Goal: Task Accomplishment & Management: Manage account settings

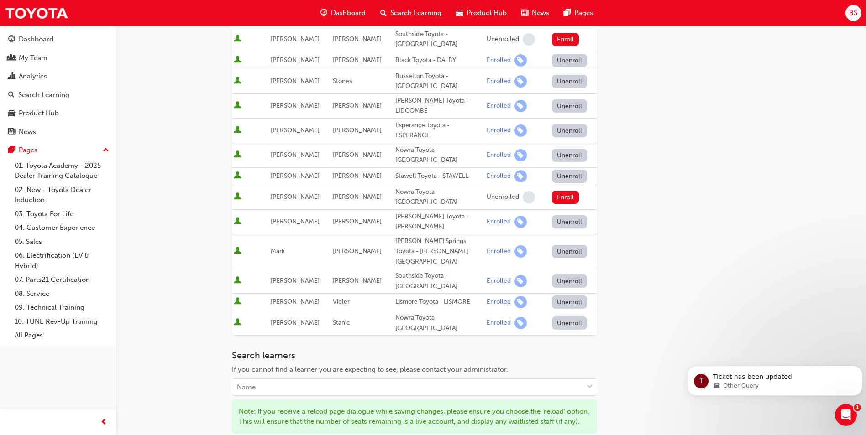
scroll to position [343, 0]
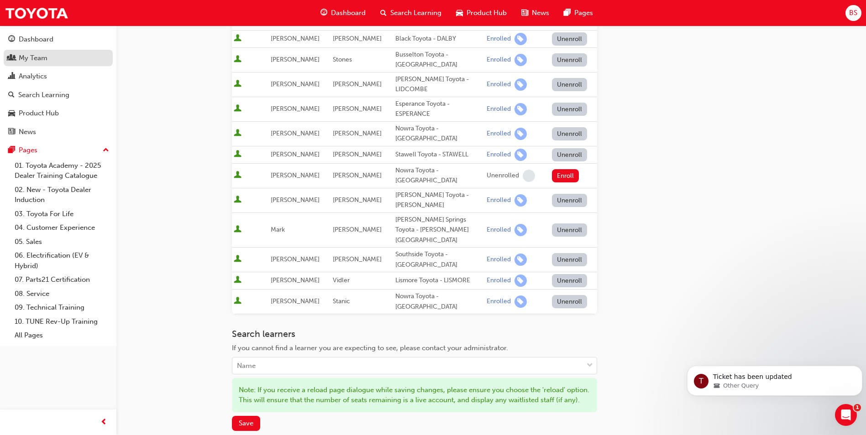
click at [37, 55] on div "My Team" at bounding box center [33, 58] width 29 height 10
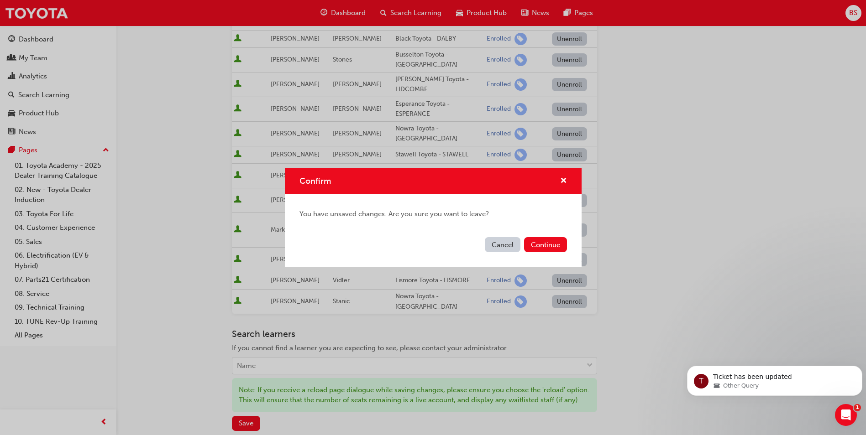
click at [497, 244] on button "Cancel" at bounding box center [503, 244] width 36 height 15
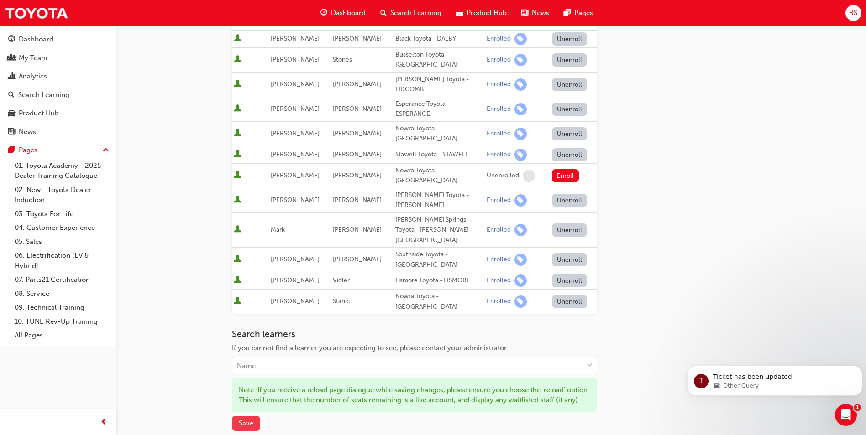
click at [247, 418] on button "Save" at bounding box center [246, 423] width 28 height 15
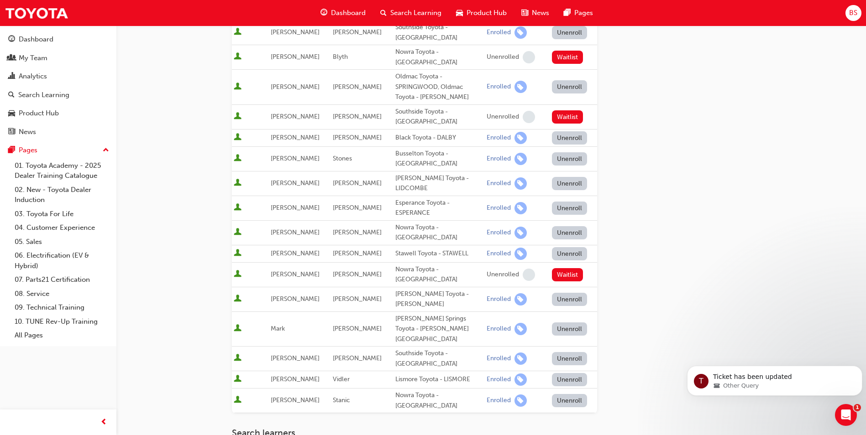
scroll to position [252, 0]
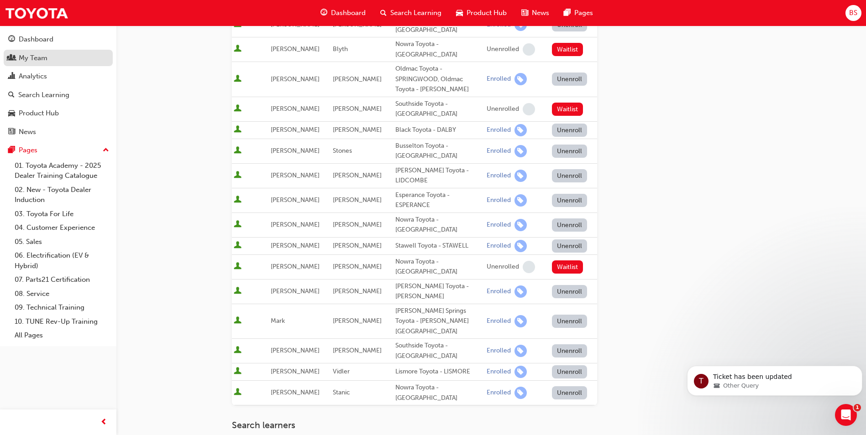
click at [34, 53] on div "My Team" at bounding box center [33, 58] width 29 height 10
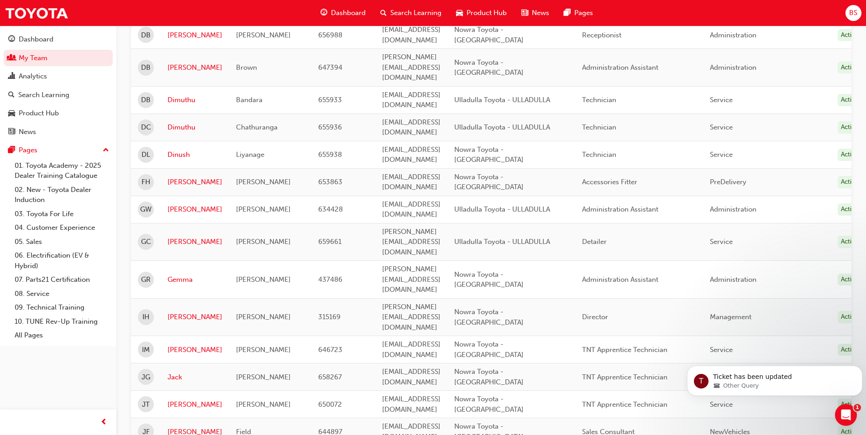
scroll to position [982, 0]
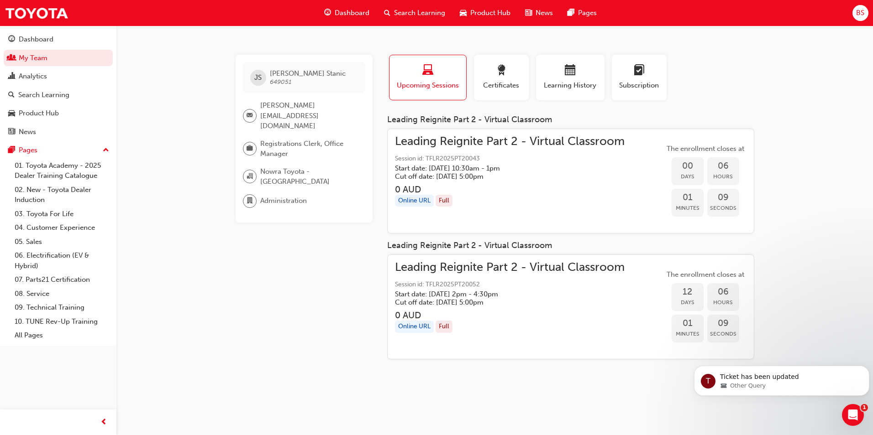
click at [471, 265] on span "Leading Reignite Part 2 - Virtual Classroom" at bounding box center [510, 267] width 230 height 10
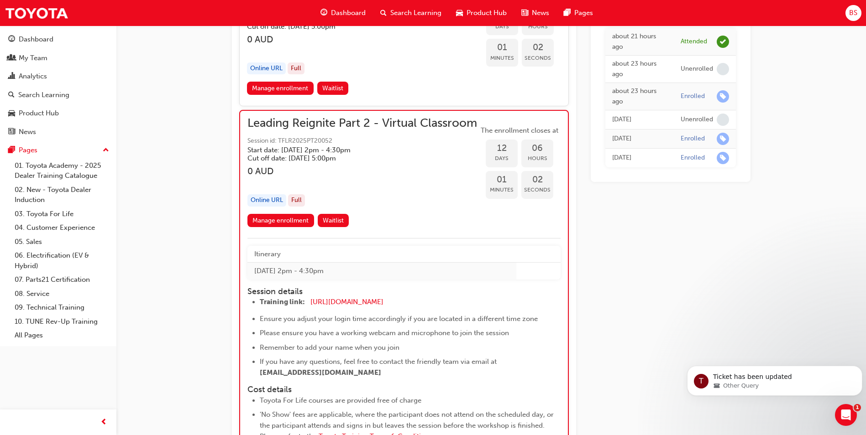
scroll to position [2055, 0]
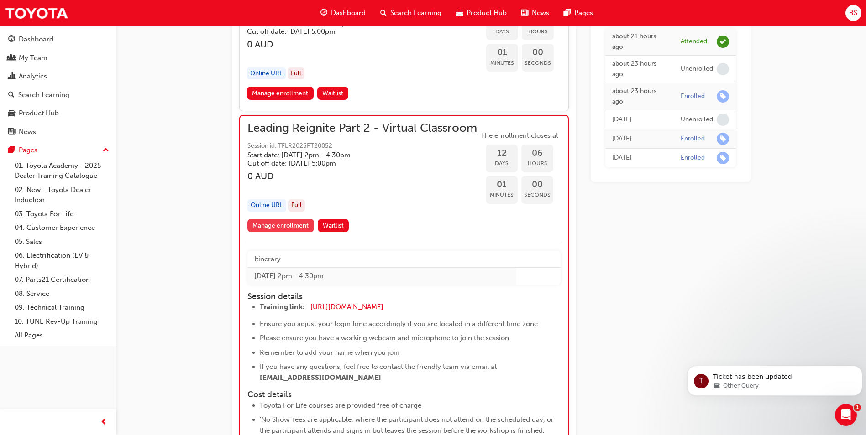
click at [284, 232] on link "Manage enrollment" at bounding box center [280, 225] width 67 height 13
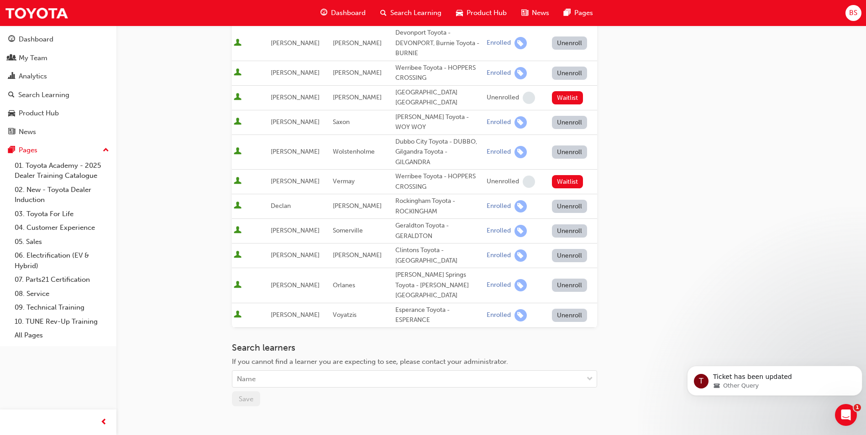
scroll to position [262, 0]
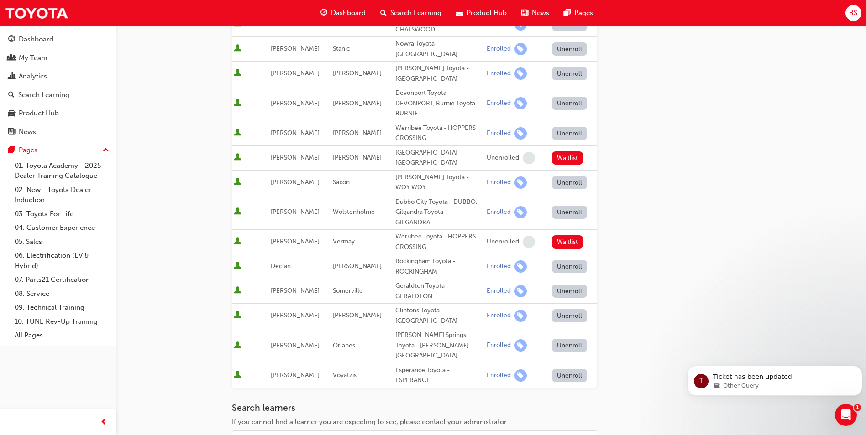
click at [560, 43] on button "Unenroll" at bounding box center [570, 48] width 36 height 13
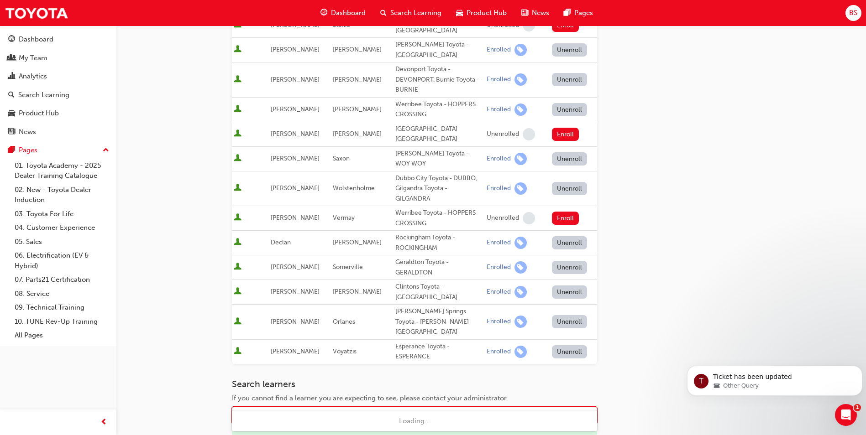
type input "[PERSON_NAME]"
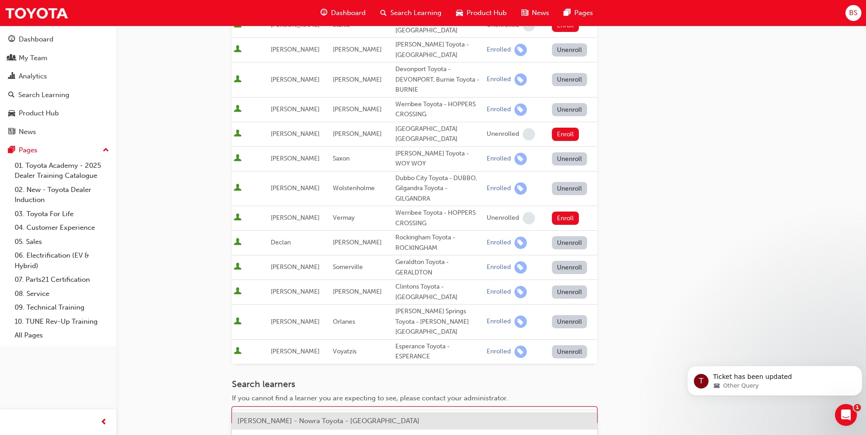
click at [285, 421] on span "[PERSON_NAME] - Nowra Toyota - [GEOGRAPHIC_DATA]" at bounding box center [328, 421] width 182 height 8
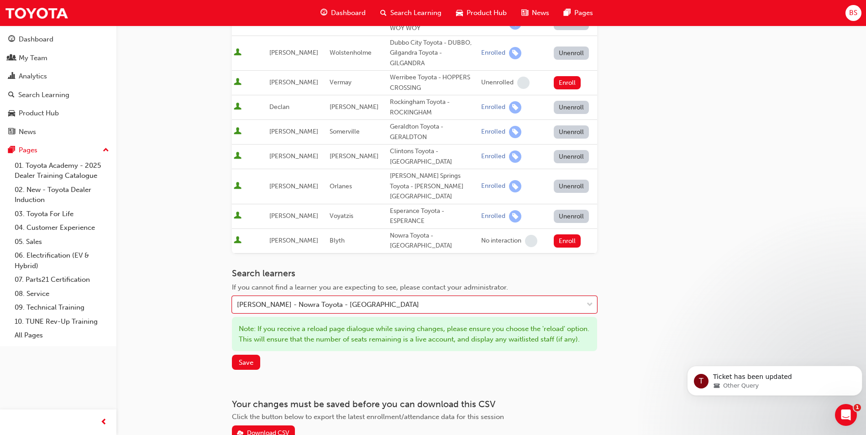
scroll to position [423, 0]
click at [246, 357] on span "Save" at bounding box center [246, 361] width 15 height 8
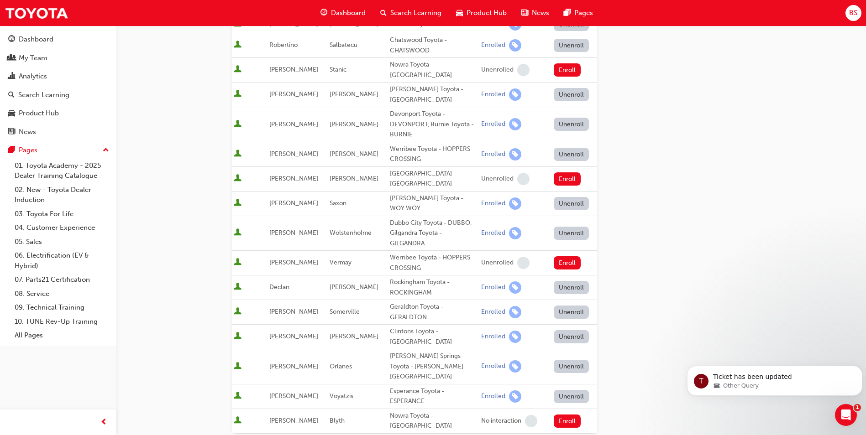
scroll to position [241, 0]
click at [45, 58] on div "My Team" at bounding box center [33, 58] width 29 height 10
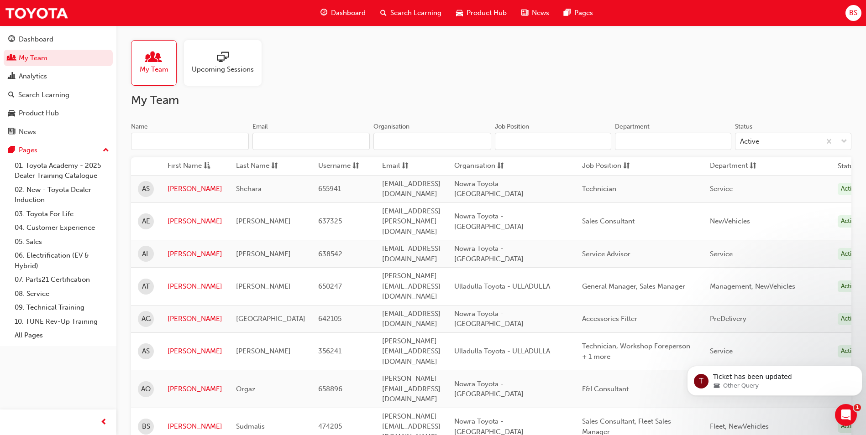
click at [234, 73] on span "Upcoming Sessions" at bounding box center [223, 69] width 62 height 10
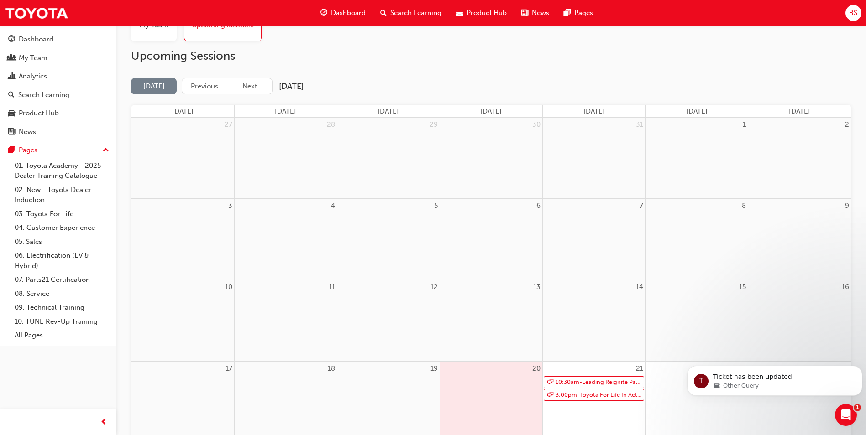
scroll to position [137, 0]
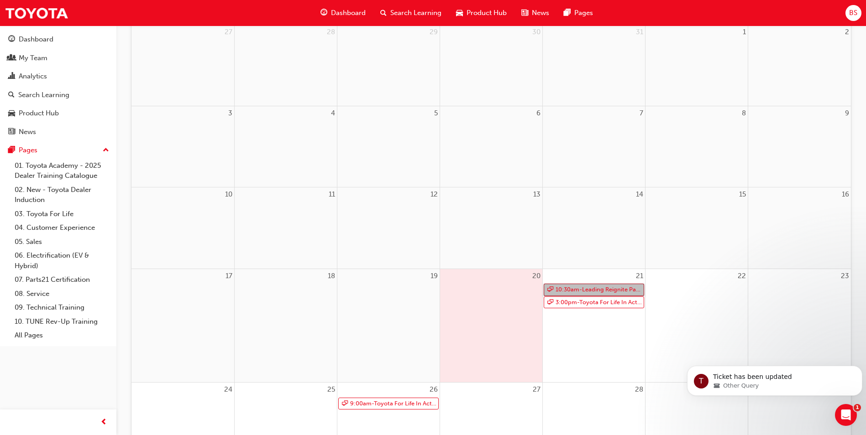
click at [580, 288] on link "10:30am - Leading Reignite Part 2 - Virtual Classroom" at bounding box center [594, 290] width 100 height 12
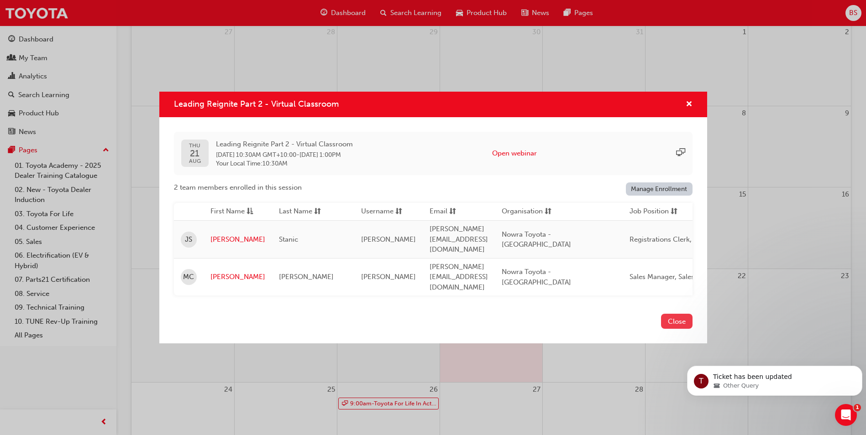
click at [681, 314] on button "Close" at bounding box center [676, 321] width 31 height 15
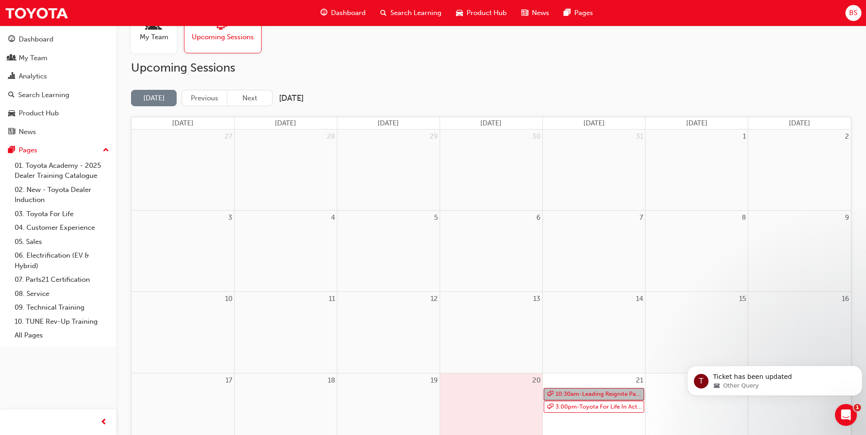
scroll to position [0, 0]
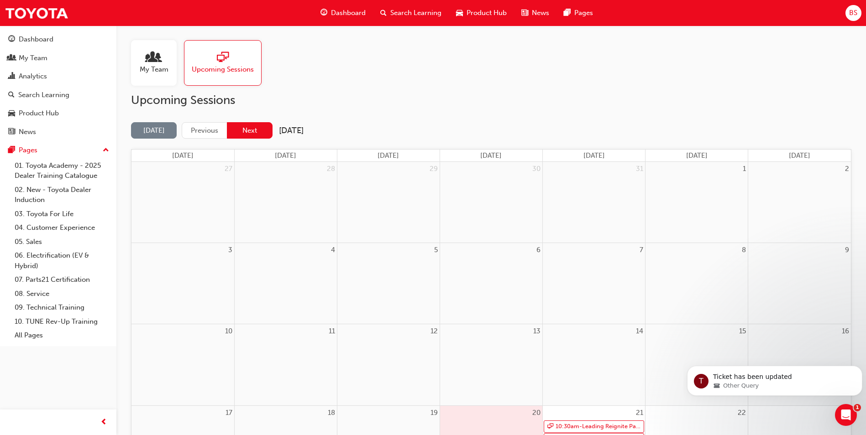
click at [248, 126] on button "Next" at bounding box center [250, 130] width 46 height 17
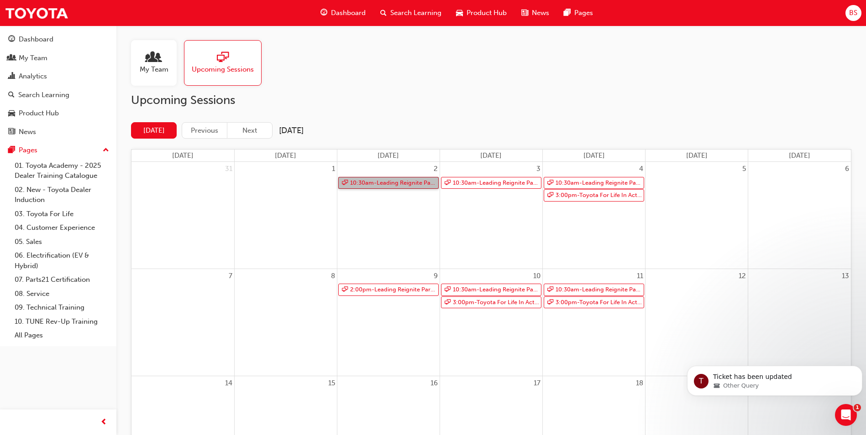
click at [395, 181] on link "10:30am - Leading Reignite Part 2 - Virtual Classroom" at bounding box center [388, 183] width 100 height 12
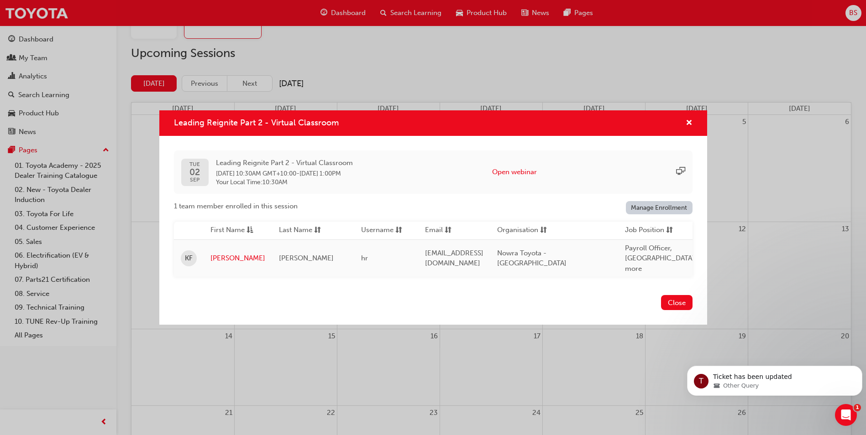
scroll to position [137, 0]
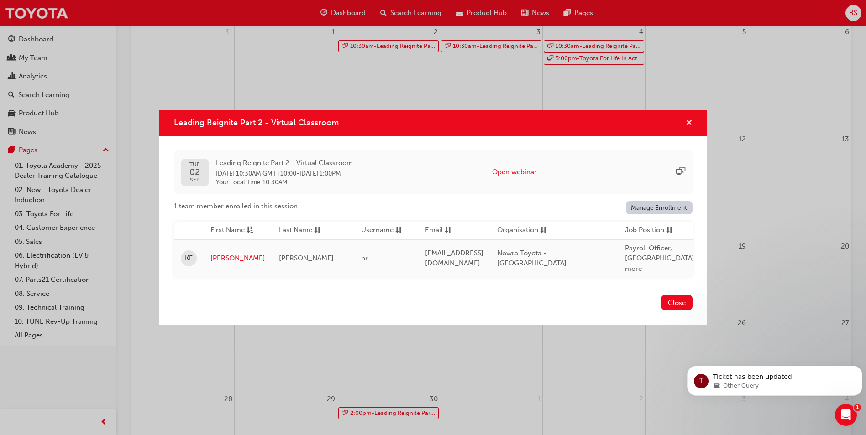
click at [689, 125] on span "cross-icon" at bounding box center [688, 124] width 7 height 8
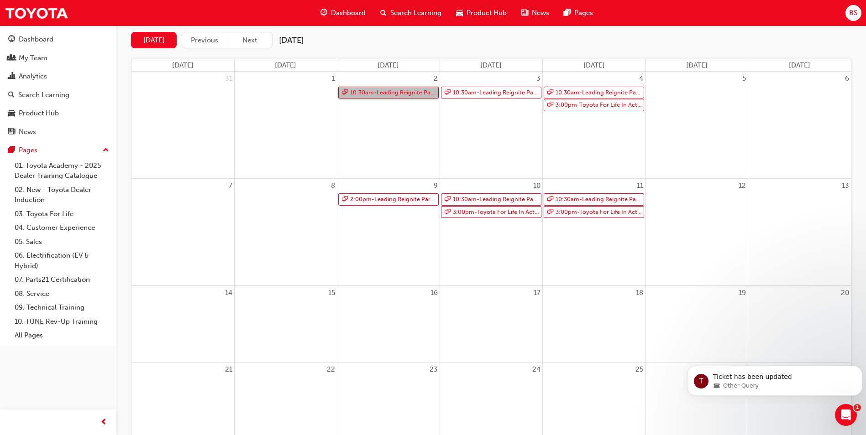
scroll to position [0, 0]
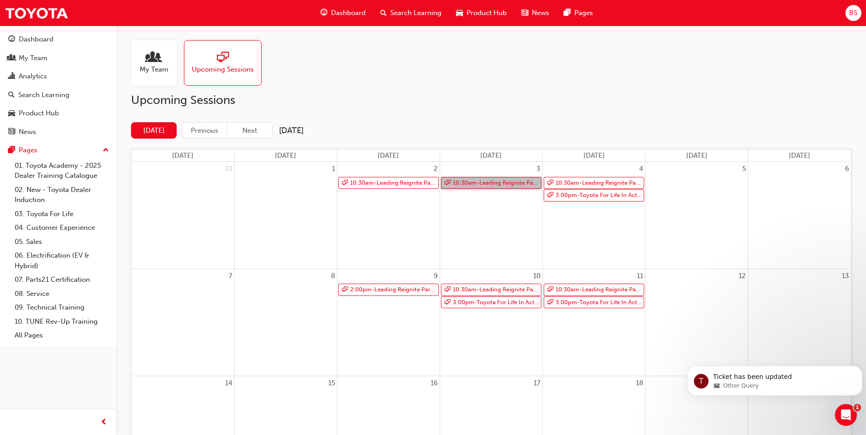
click at [491, 183] on link "10:30am - Leading Reignite Part 2 - Virtual Classroom" at bounding box center [491, 183] width 100 height 12
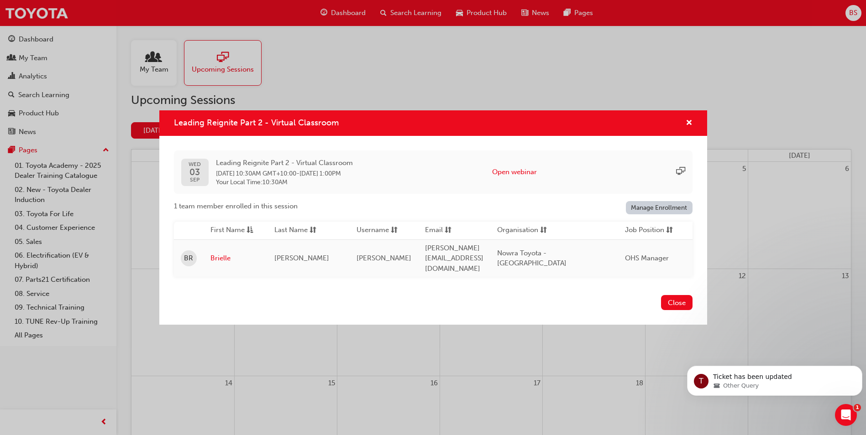
click at [685, 126] on div "Leading Reignite Part 2 - Virtual Classroom" at bounding box center [685, 123] width 14 height 11
click at [687, 128] on span "cross-icon" at bounding box center [688, 124] width 7 height 8
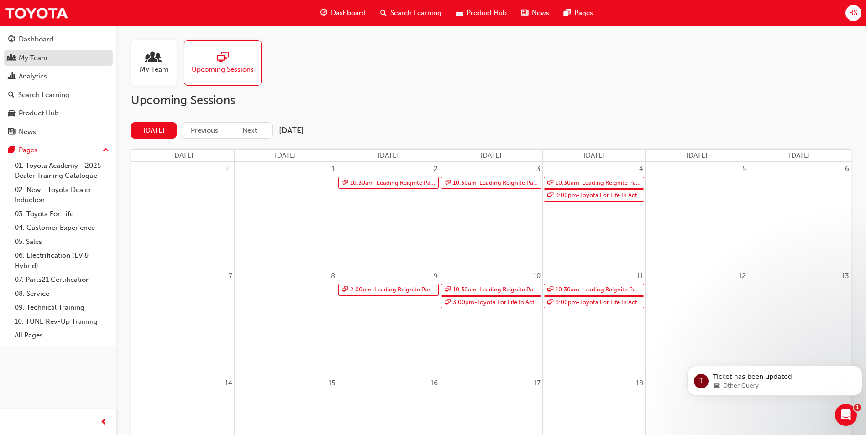
click at [33, 53] on div "My Team" at bounding box center [33, 58] width 29 height 10
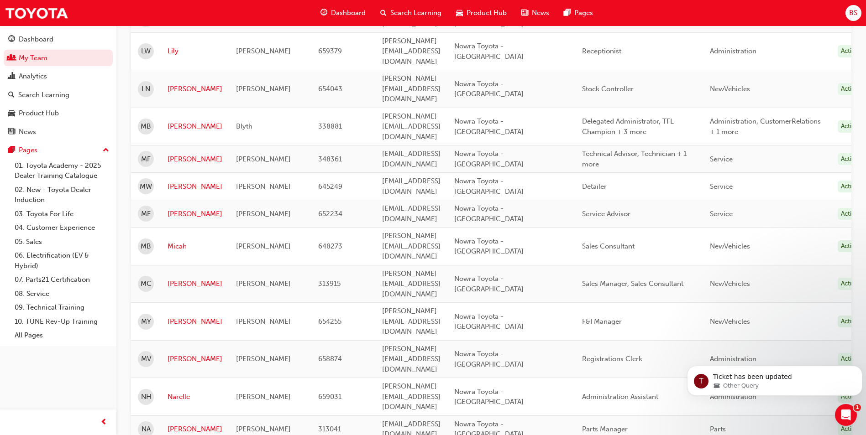
scroll to position [406, 0]
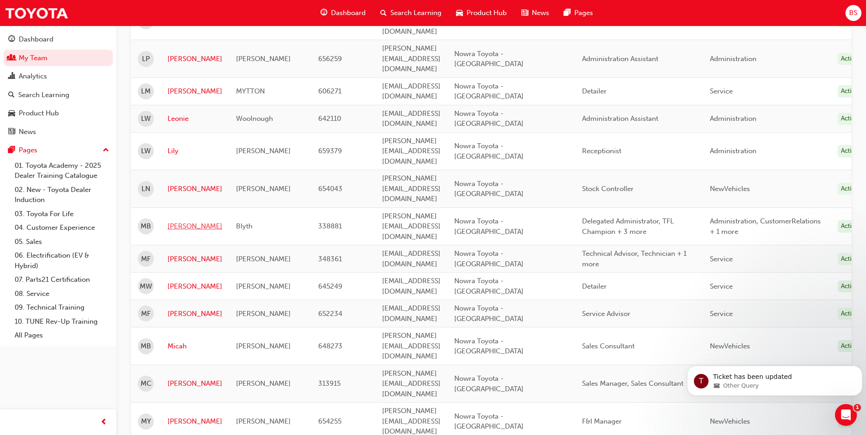
click at [180, 221] on link "[PERSON_NAME]" at bounding box center [194, 226] width 55 height 10
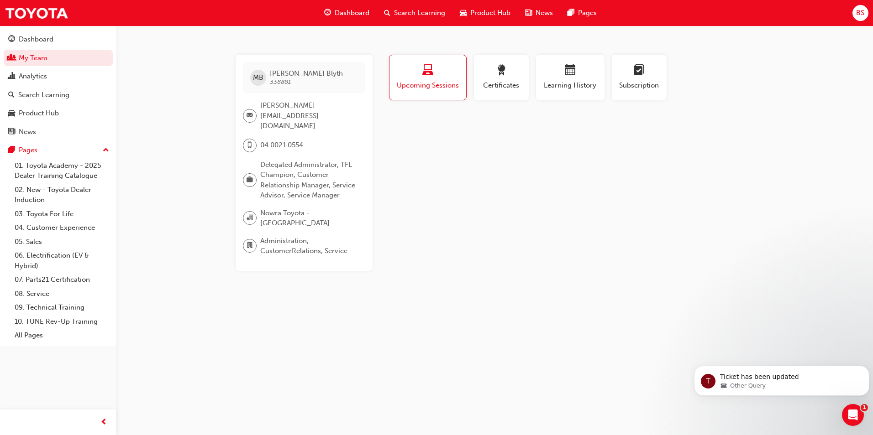
click at [432, 70] on span "laptop-icon" at bounding box center [427, 71] width 11 height 12
click at [42, 56] on link "My Team" at bounding box center [58, 58] width 109 height 17
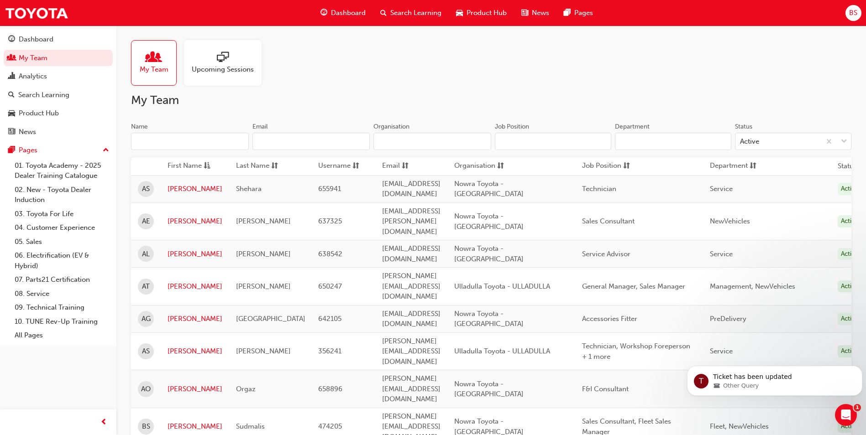
click at [237, 65] on span "Upcoming Sessions" at bounding box center [223, 69] width 62 height 10
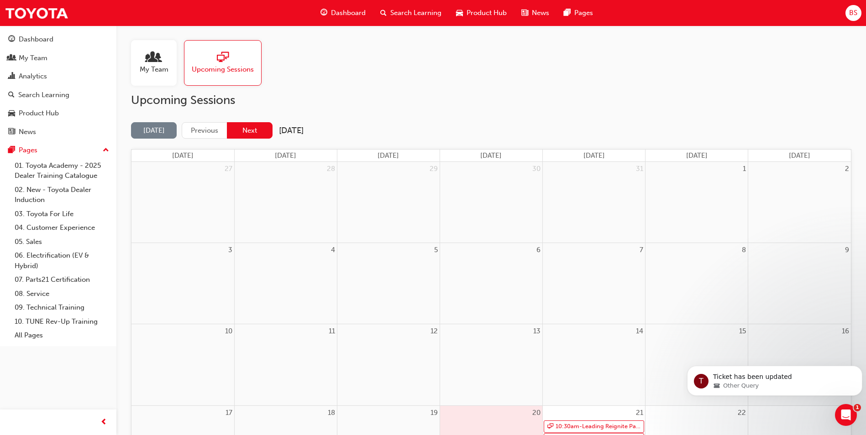
click at [250, 125] on button "Next" at bounding box center [250, 130] width 46 height 17
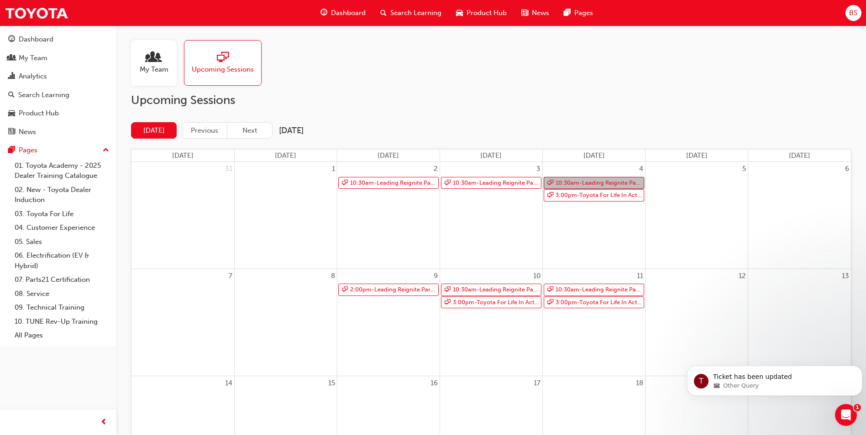
click at [606, 183] on link "10:30am - Leading Reignite Part 2 - Virtual Classroom" at bounding box center [594, 183] width 100 height 12
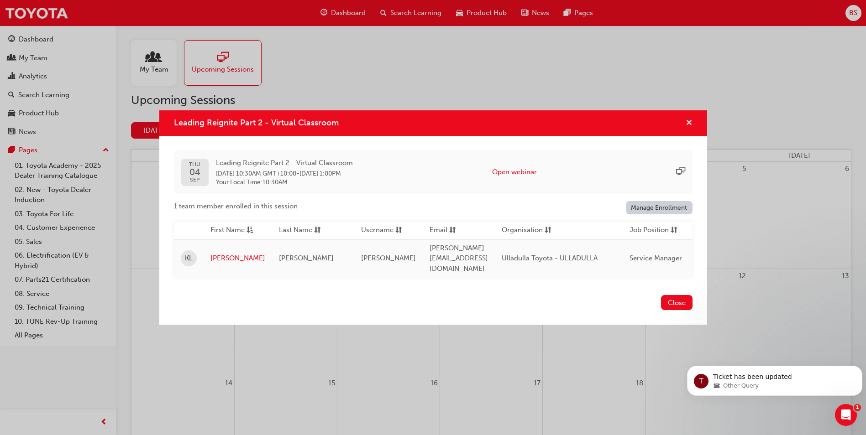
click at [687, 124] on span "cross-icon" at bounding box center [688, 124] width 7 height 8
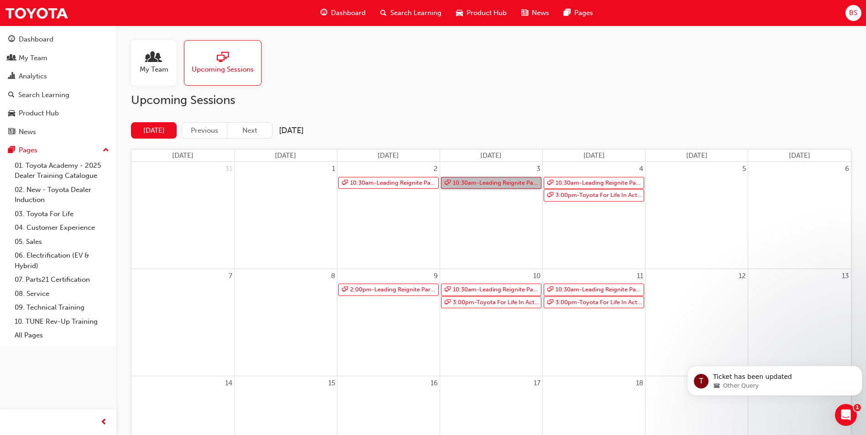
click at [460, 185] on link "10:30am - Leading Reignite Part 2 - Virtual Classroom" at bounding box center [491, 183] width 100 height 12
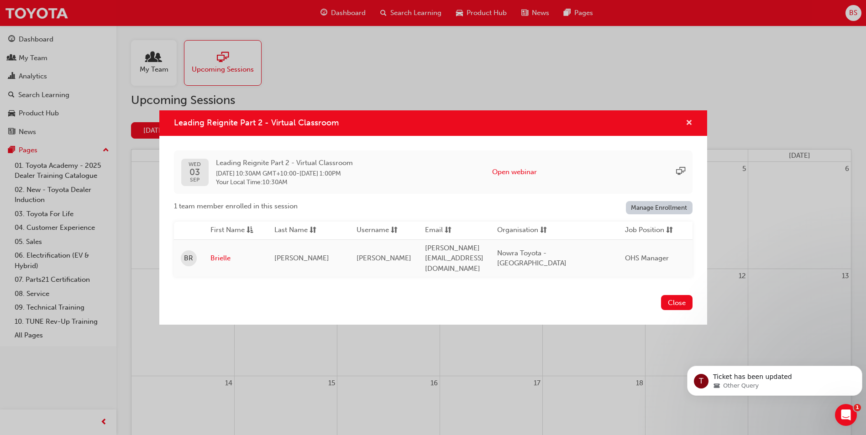
click at [690, 128] on span "cross-icon" at bounding box center [688, 124] width 7 height 8
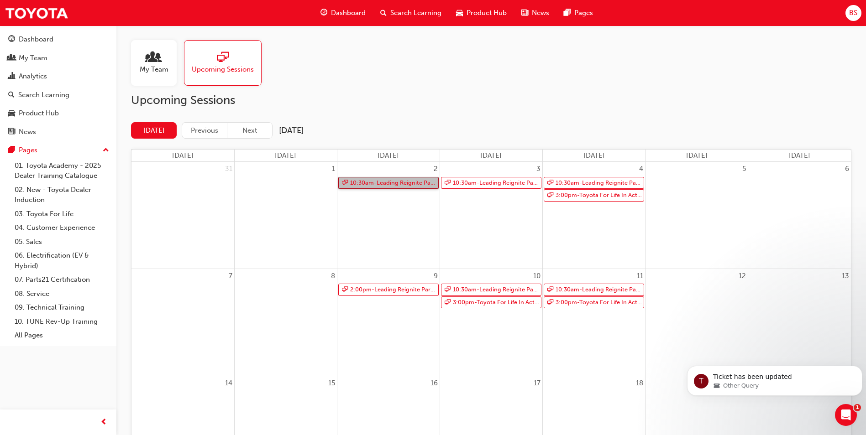
click at [390, 184] on link "10:30am - Leading Reignite Part 2 - Virtual Classroom" at bounding box center [388, 183] width 100 height 12
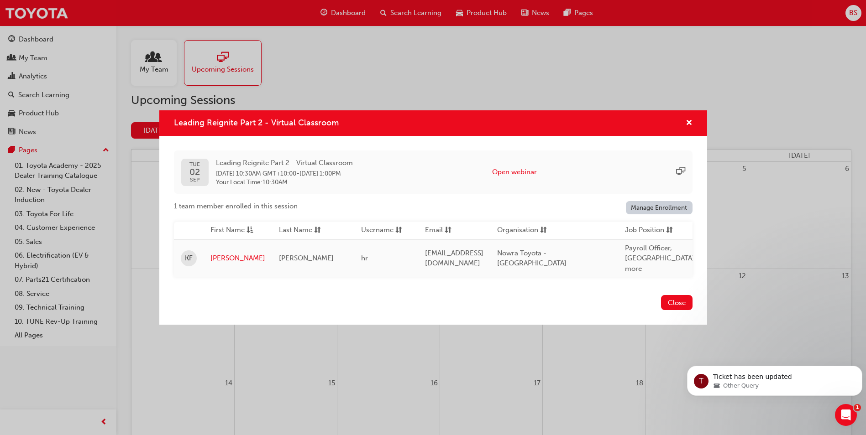
click at [656, 205] on link "Manage Enrollment" at bounding box center [659, 207] width 67 height 13
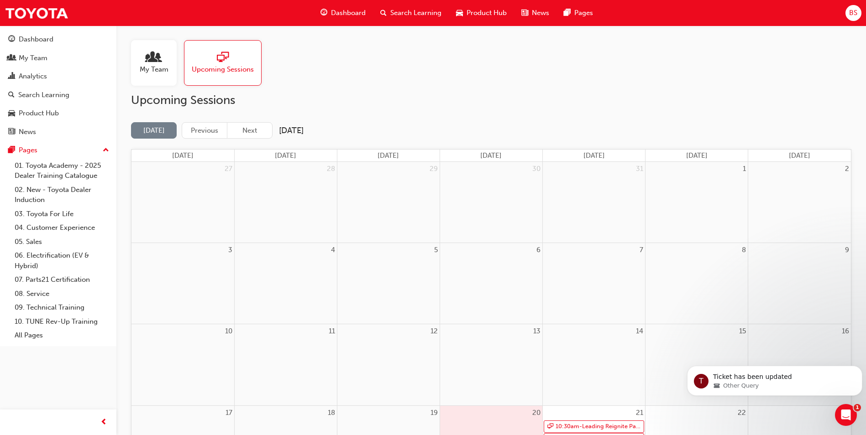
click at [160, 71] on span "My Team" at bounding box center [154, 69] width 29 height 10
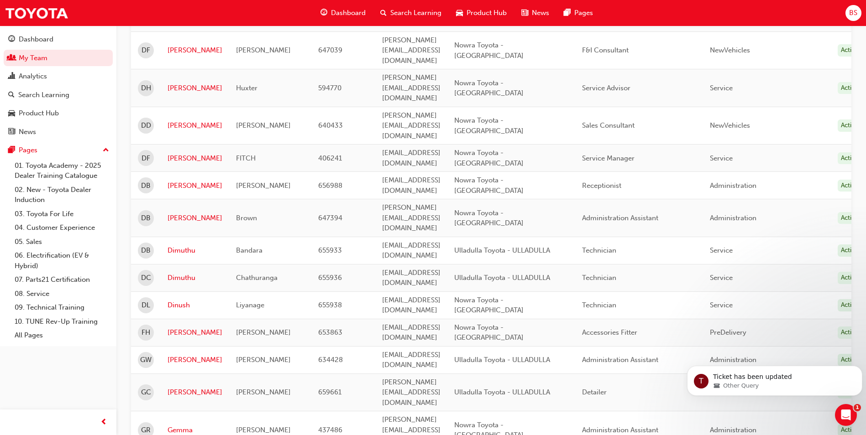
scroll to position [1004, 0]
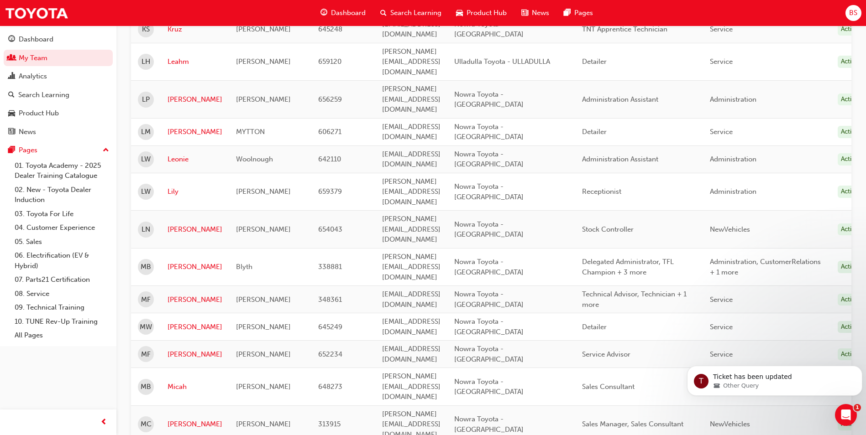
scroll to position [360, 0]
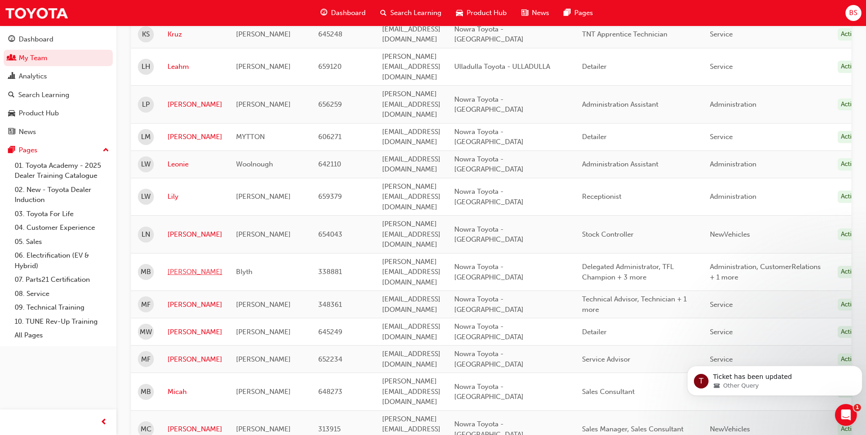
click at [178, 267] on link "[PERSON_NAME]" at bounding box center [194, 272] width 55 height 10
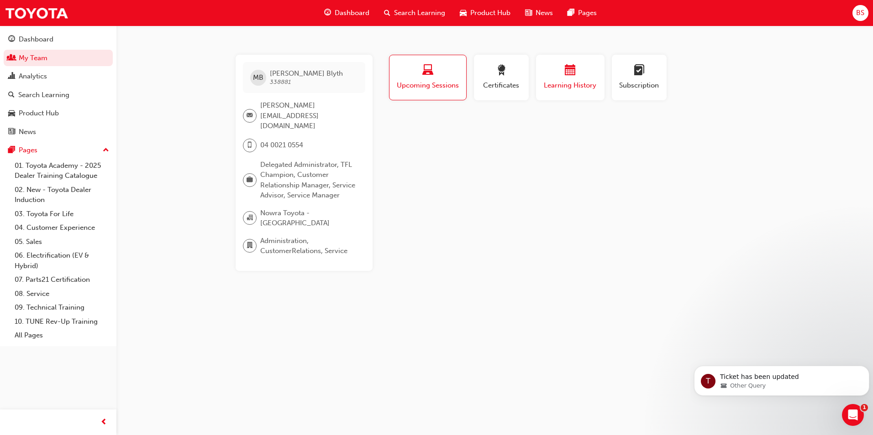
click at [578, 77] on div "button" at bounding box center [570, 72] width 55 height 14
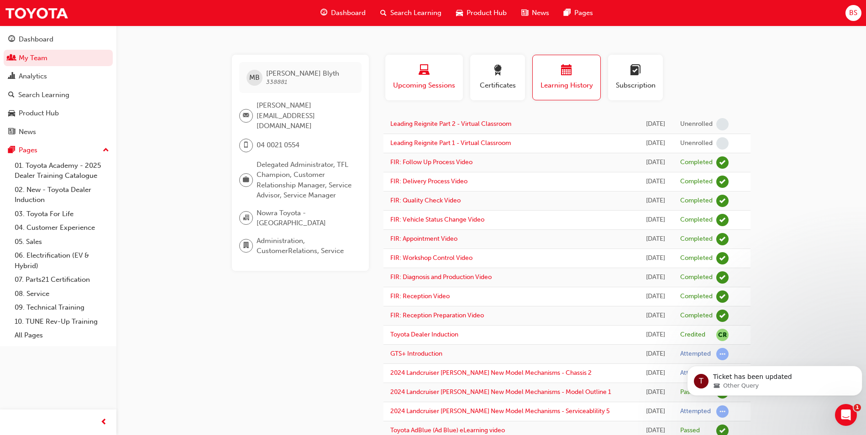
click at [434, 79] on div "Upcoming Sessions" at bounding box center [424, 78] width 64 height 26
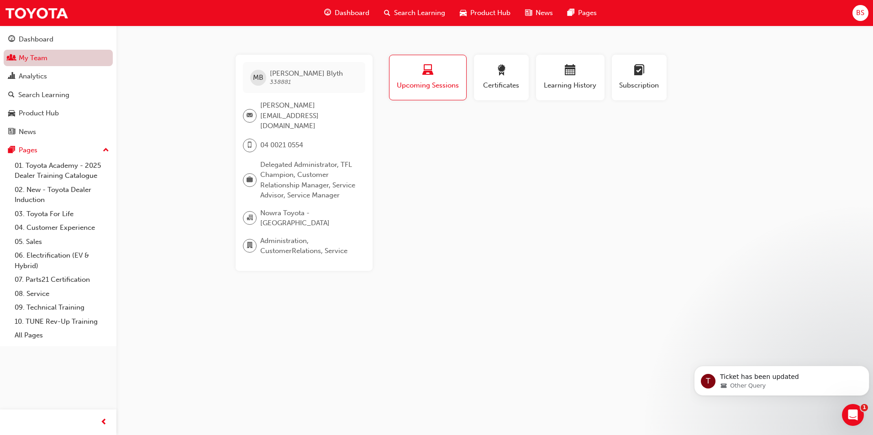
click at [30, 58] on link "My Team" at bounding box center [58, 58] width 109 height 17
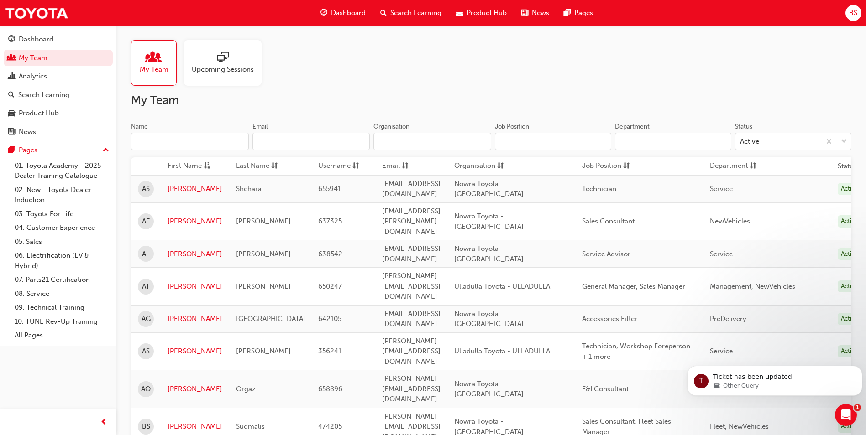
click at [251, 66] on span "Upcoming Sessions" at bounding box center [223, 69] width 62 height 10
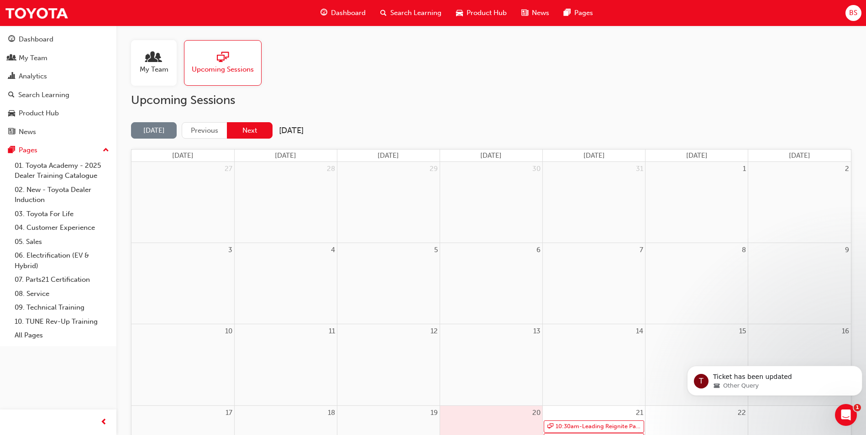
click at [244, 128] on button "Next" at bounding box center [250, 130] width 46 height 17
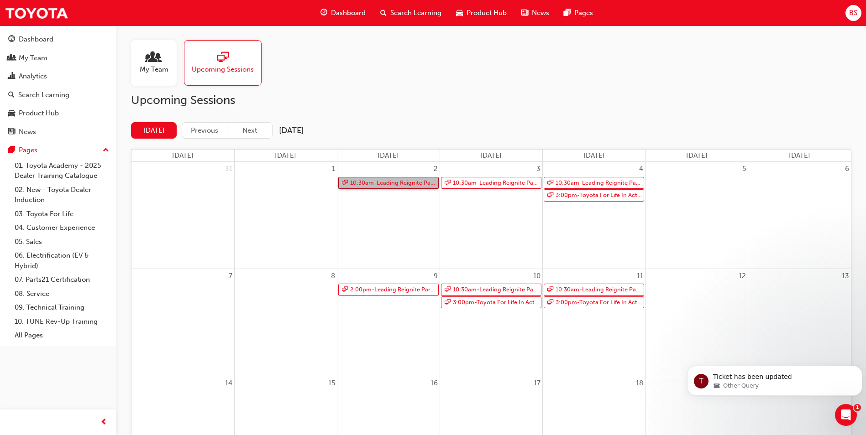
click at [396, 183] on link "10:30am - Leading Reignite Part 2 - Virtual Classroom" at bounding box center [388, 183] width 100 height 12
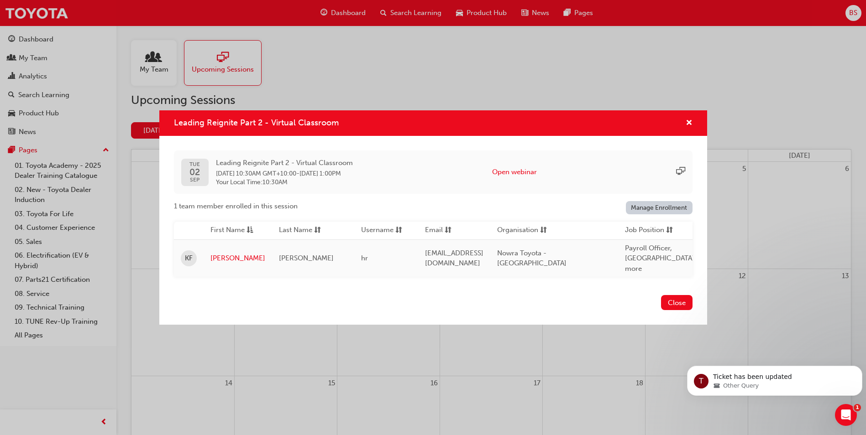
click at [30, 92] on div "Leading Reignite Part 2 - Virtual Classroom [DATE] Leading Reignite Part 2 - Vi…" at bounding box center [433, 217] width 866 height 435
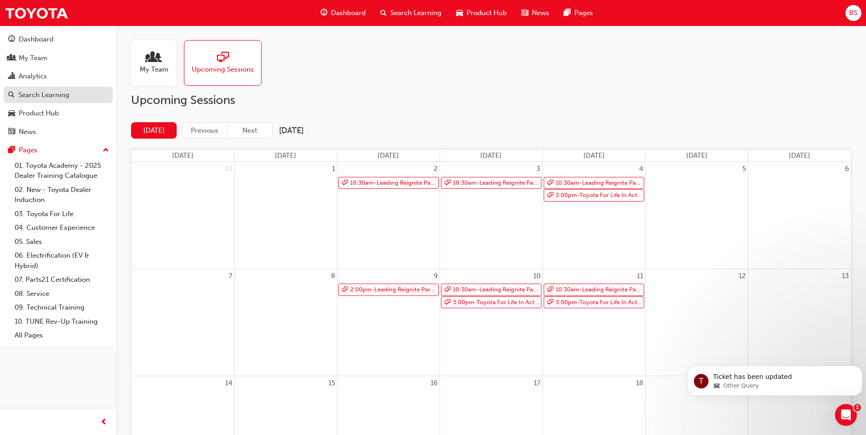
click at [30, 92] on div "Search Learning" at bounding box center [43, 95] width 51 height 10
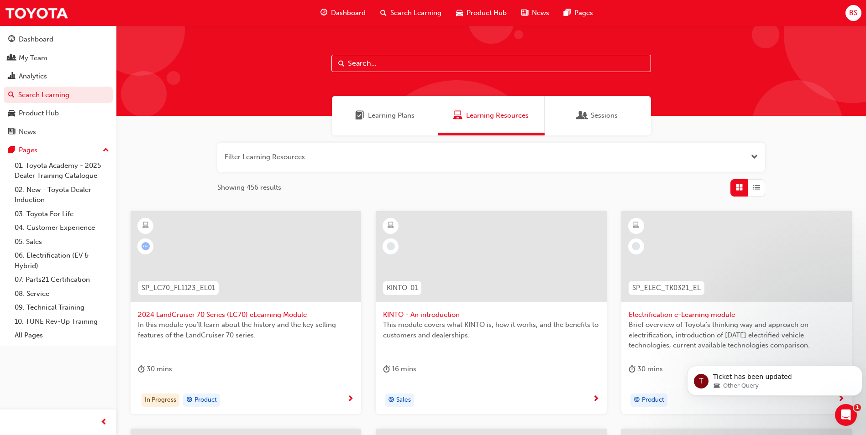
click at [599, 112] on span "Sessions" at bounding box center [604, 115] width 27 height 10
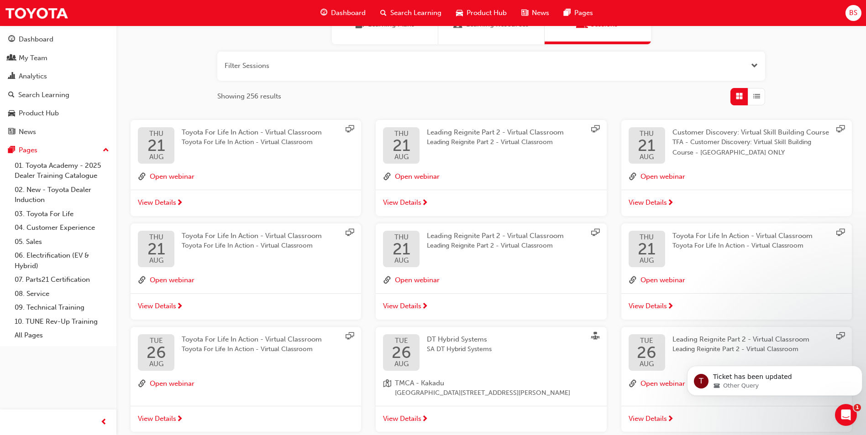
scroll to position [185, 0]
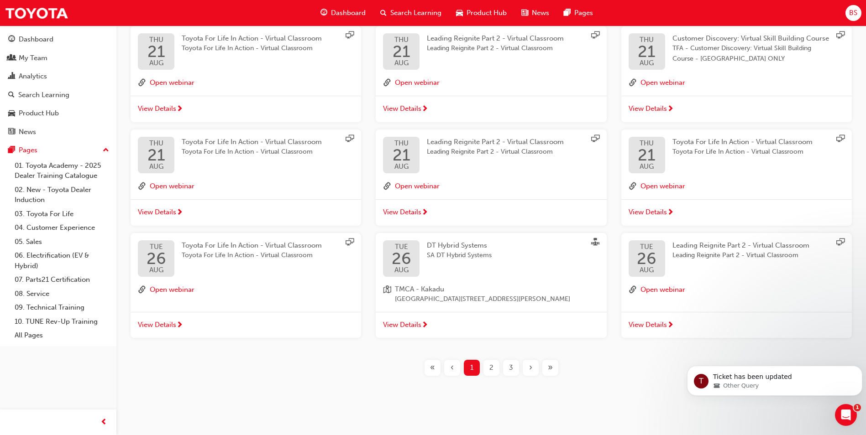
click at [489, 366] on span "2" at bounding box center [491, 368] width 4 height 10
click at [492, 371] on span "2" at bounding box center [491, 368] width 4 height 10
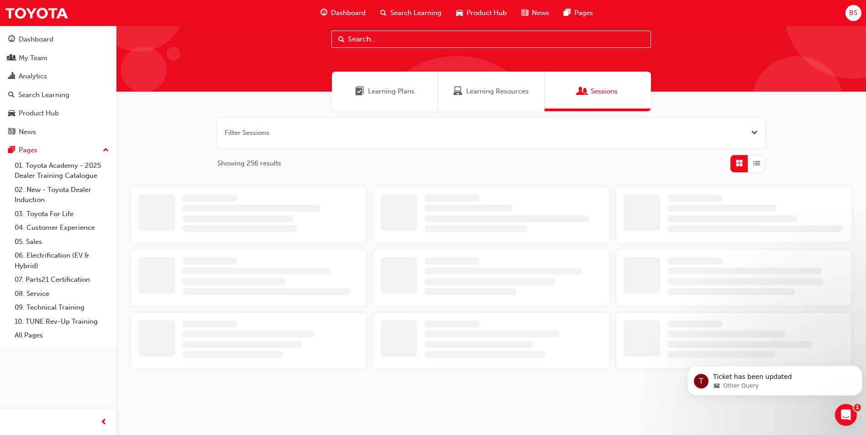
scroll to position [185, 0]
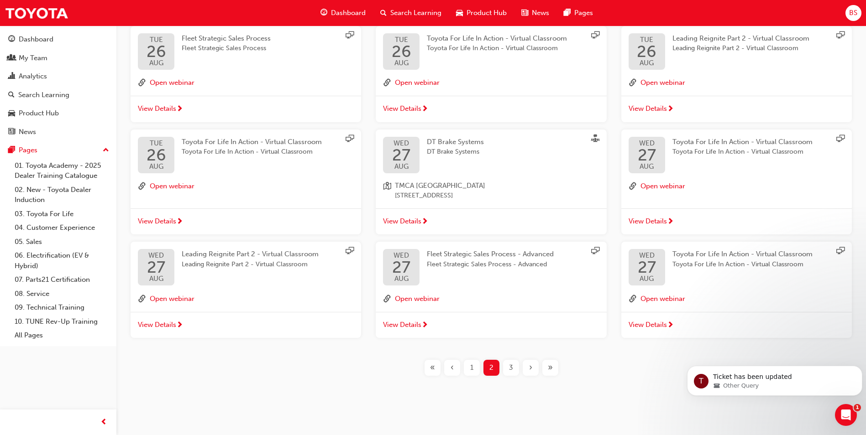
click at [511, 367] on span "3" at bounding box center [511, 368] width 4 height 10
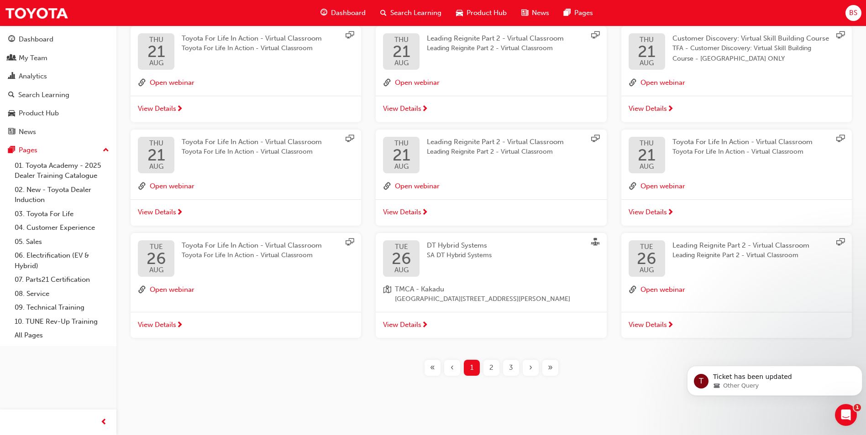
click at [533, 368] on div "›" at bounding box center [531, 368] width 16 height 16
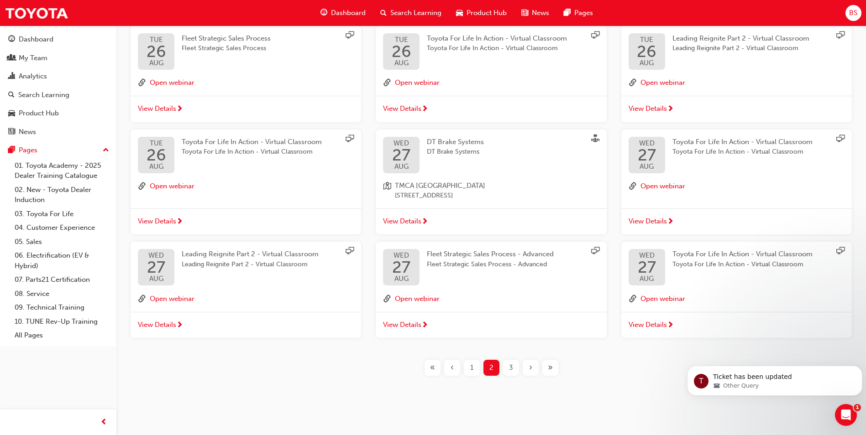
click at [533, 368] on div "›" at bounding box center [531, 368] width 16 height 16
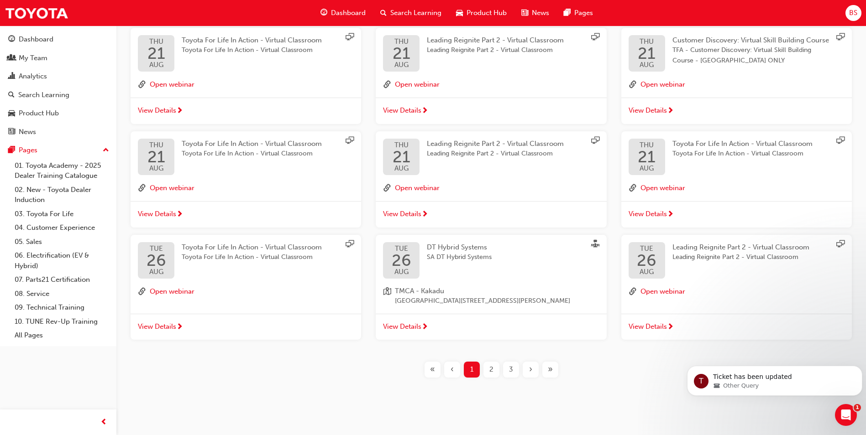
scroll to position [185, 0]
click at [549, 366] on span "»" at bounding box center [550, 368] width 5 height 10
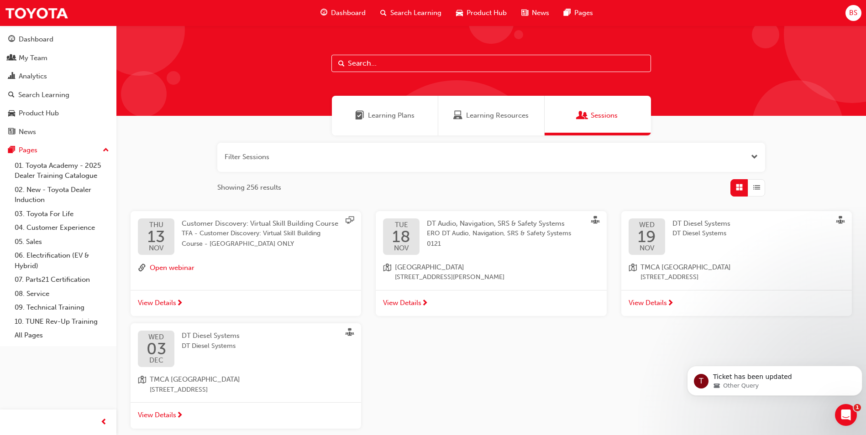
scroll to position [91, 0]
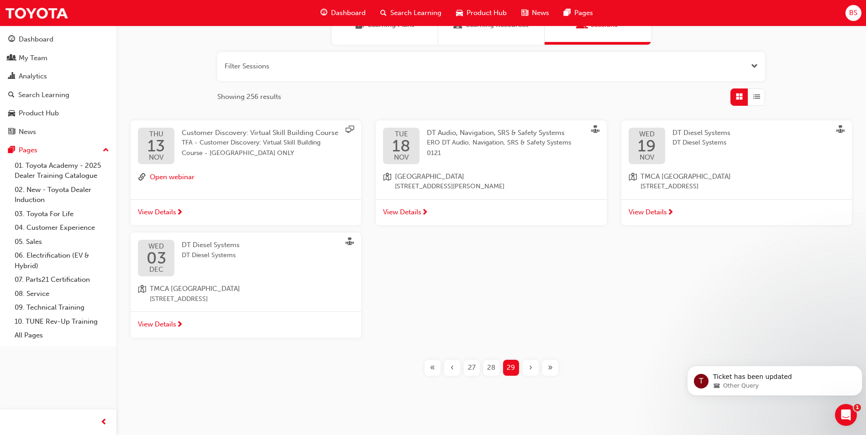
click at [453, 371] on span "‹" at bounding box center [451, 368] width 3 height 10
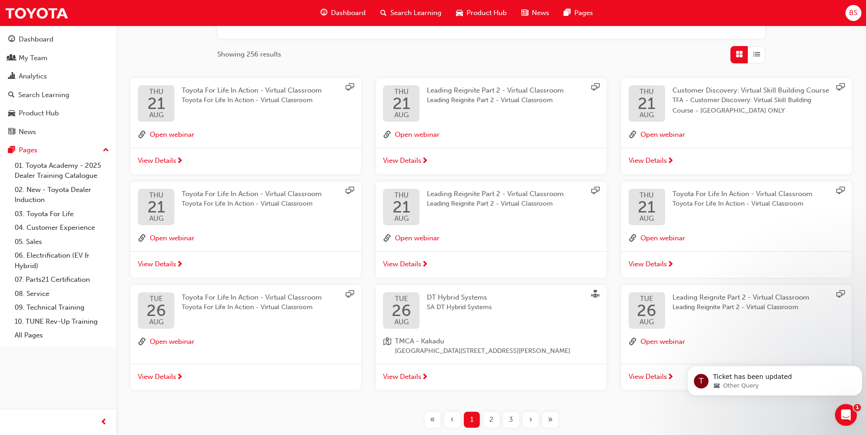
scroll to position [185, 0]
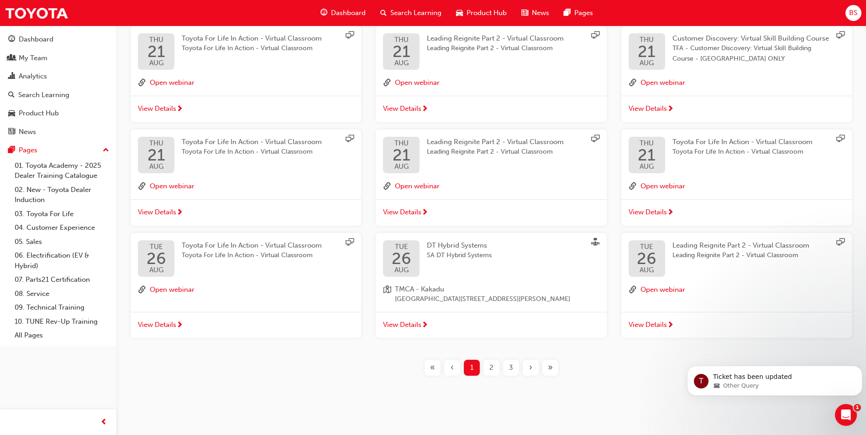
click at [529, 368] on span "›" at bounding box center [530, 368] width 3 height 10
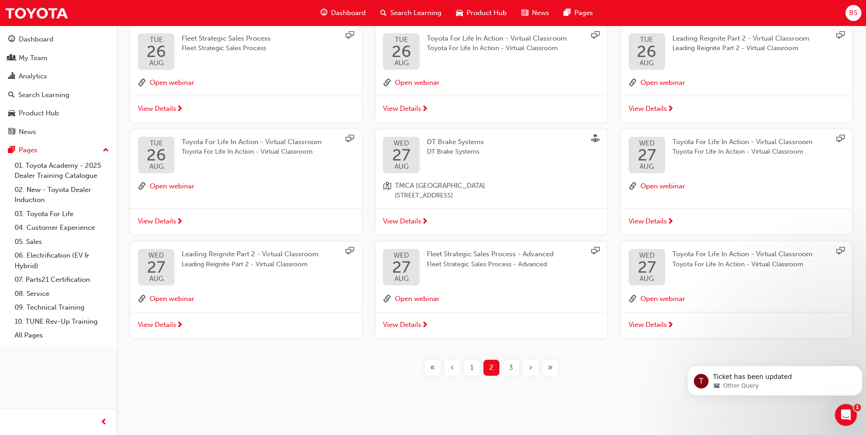
click at [529, 368] on span "›" at bounding box center [530, 368] width 3 height 10
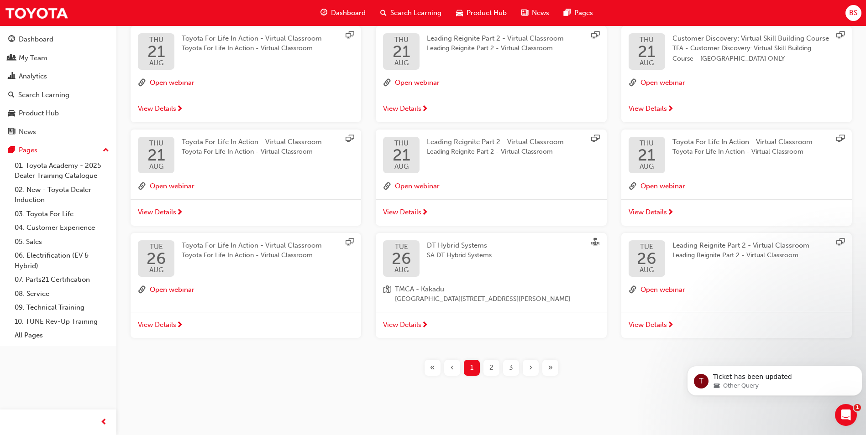
click at [529, 368] on span "›" at bounding box center [530, 368] width 3 height 10
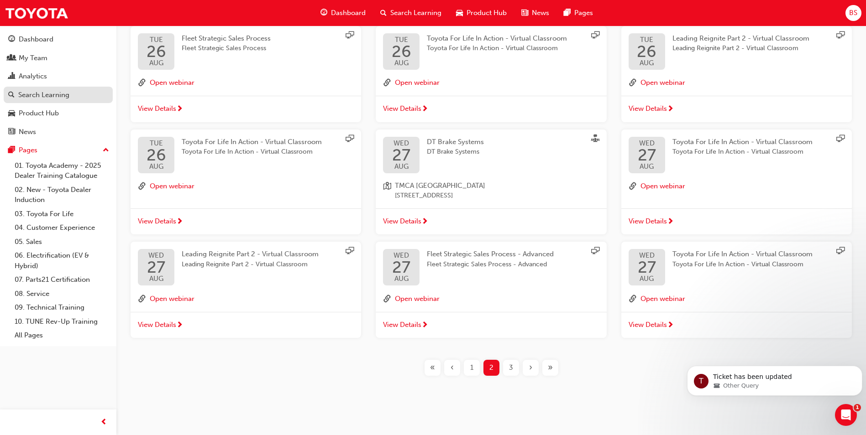
click at [40, 94] on div "Search Learning" at bounding box center [43, 95] width 51 height 10
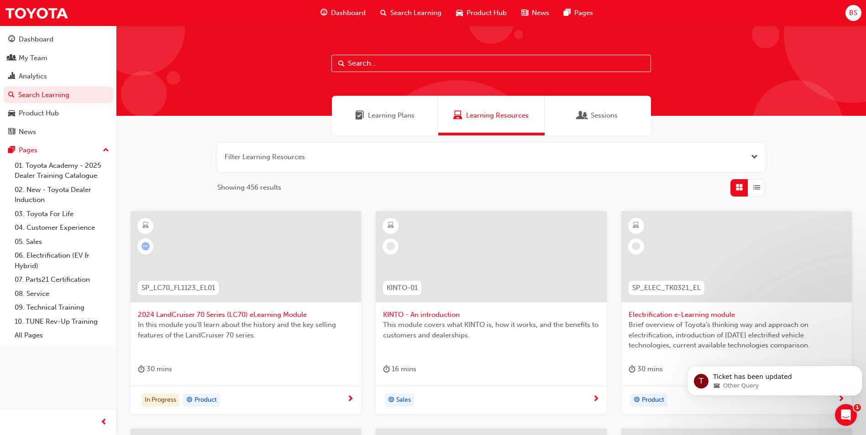
click at [365, 63] on input "text" at bounding box center [490, 63] width 319 height 17
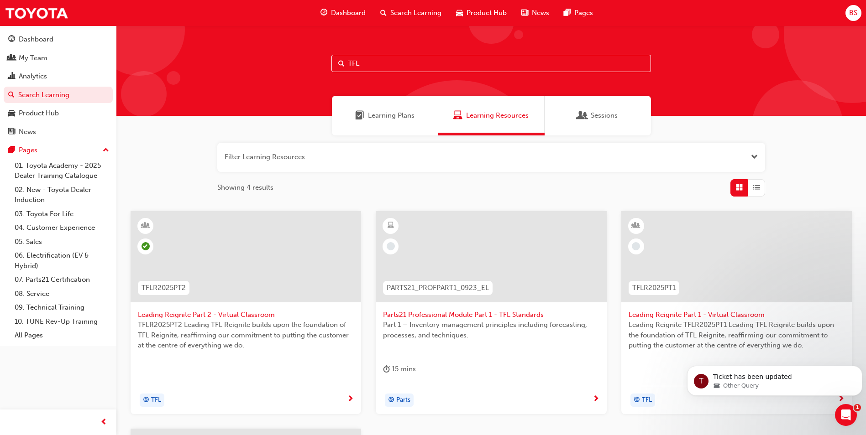
type input "TFL"
click at [253, 314] on span "Leading Reignite Part 2 - Virtual Classroom" at bounding box center [246, 315] width 216 height 10
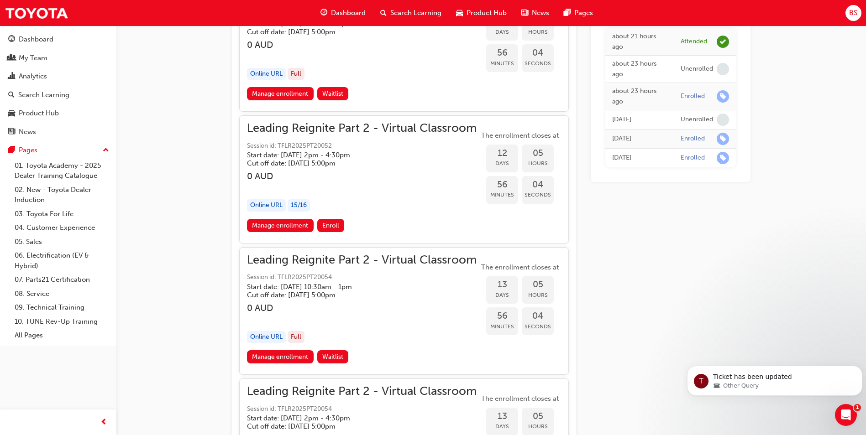
scroll to position [2048, 0]
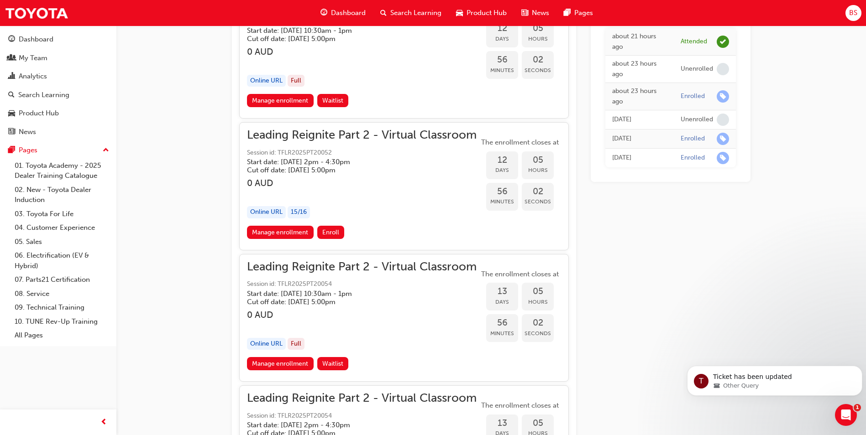
drag, startPoint x: 284, startPoint y: 231, endPoint x: 347, endPoint y: 232, distance: 63.4
click at [284, 231] on link "Manage enrollment" at bounding box center [280, 232] width 67 height 13
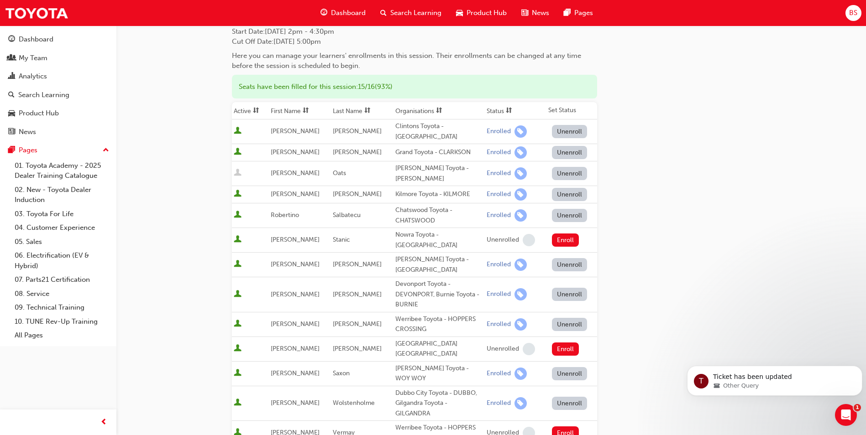
scroll to position [46, 0]
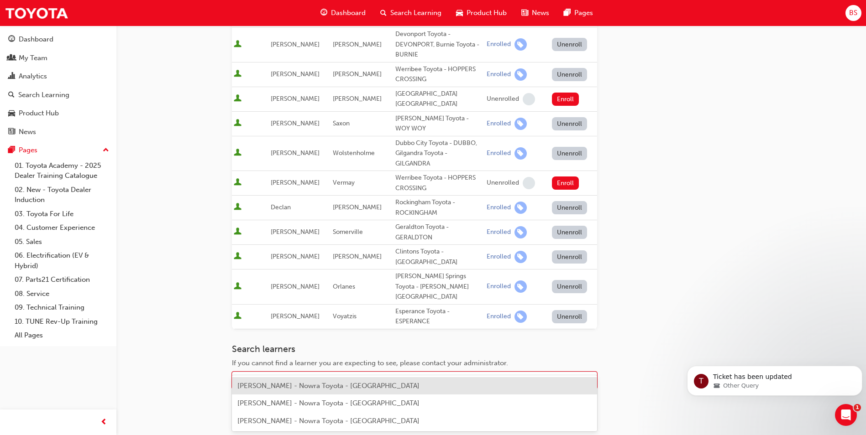
click at [291, 391] on div "[PERSON_NAME] - Nowra Toyota - [GEOGRAPHIC_DATA]" at bounding box center [414, 386] width 365 height 18
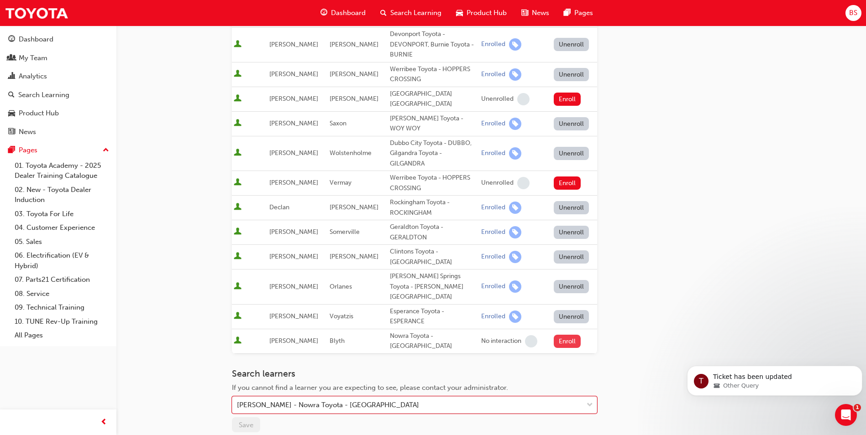
click at [569, 335] on button "Enroll" at bounding box center [567, 341] width 27 height 13
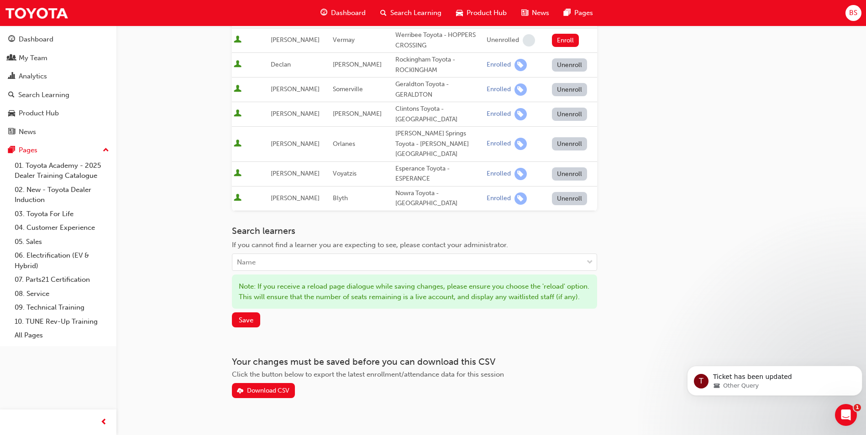
scroll to position [472, 0]
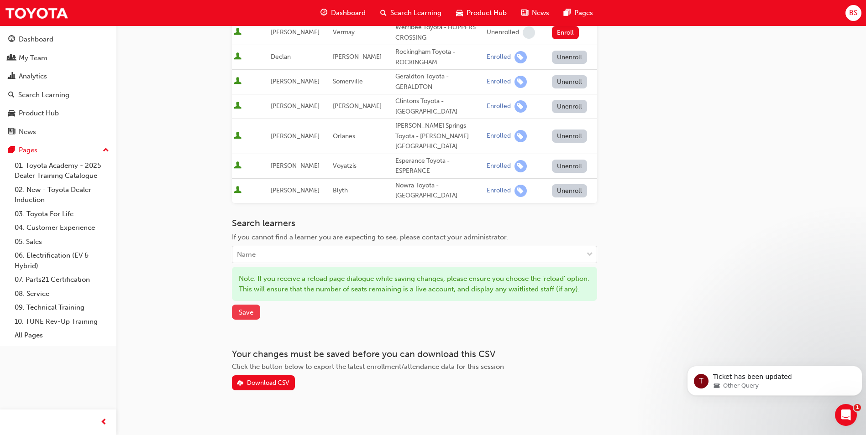
click at [244, 308] on span "Save" at bounding box center [246, 312] width 15 height 8
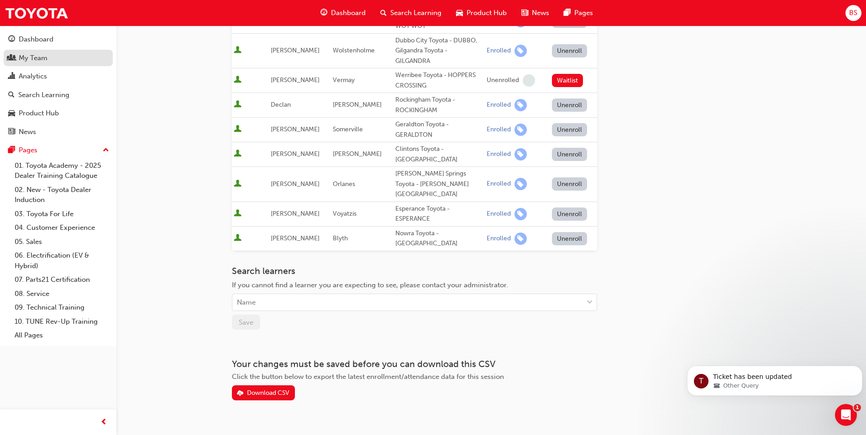
click at [37, 58] on div "My Team" at bounding box center [33, 58] width 29 height 10
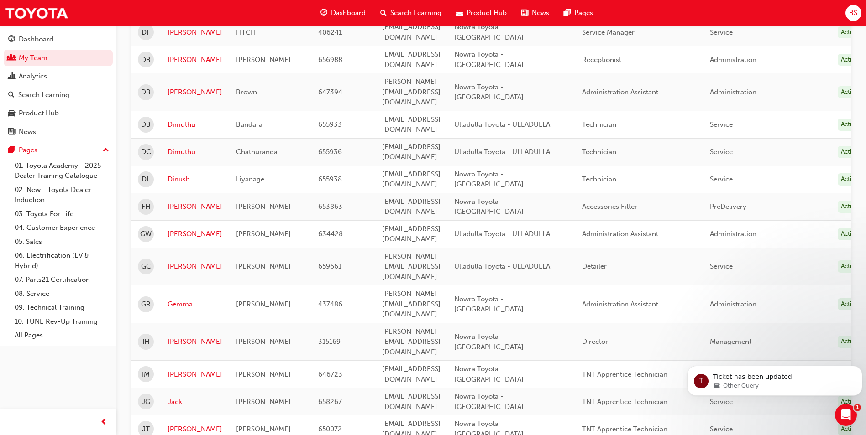
scroll to position [1040, 0]
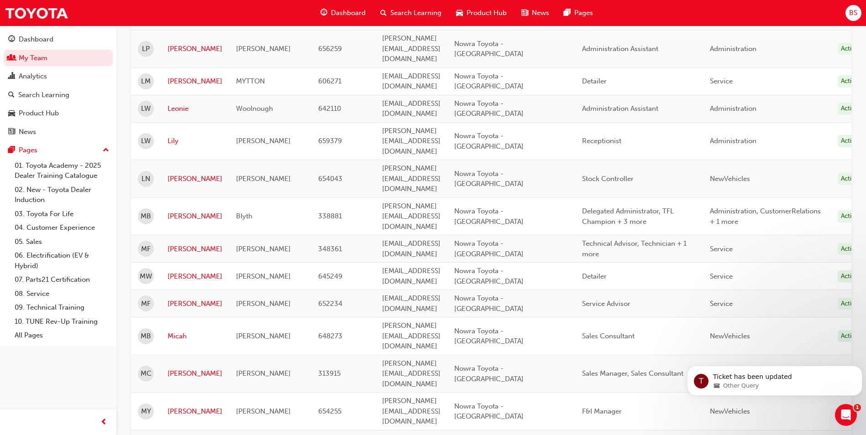
scroll to position [406, 0]
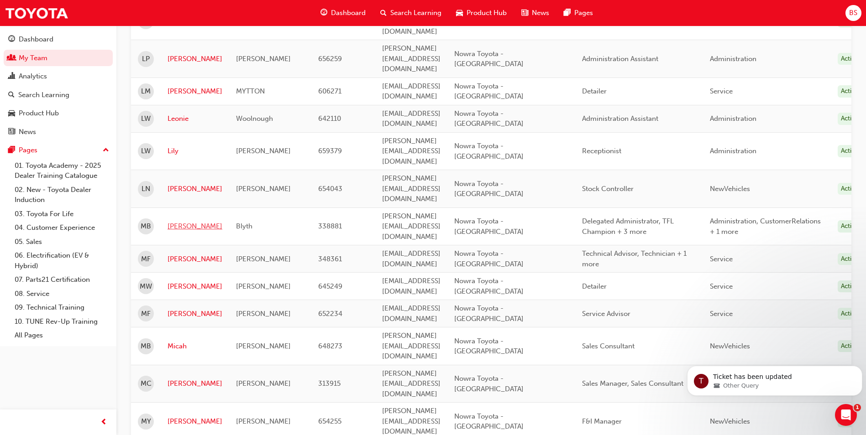
click at [183, 221] on link "[PERSON_NAME]" at bounding box center [194, 226] width 55 height 10
